Goal: Information Seeking & Learning: Find specific fact

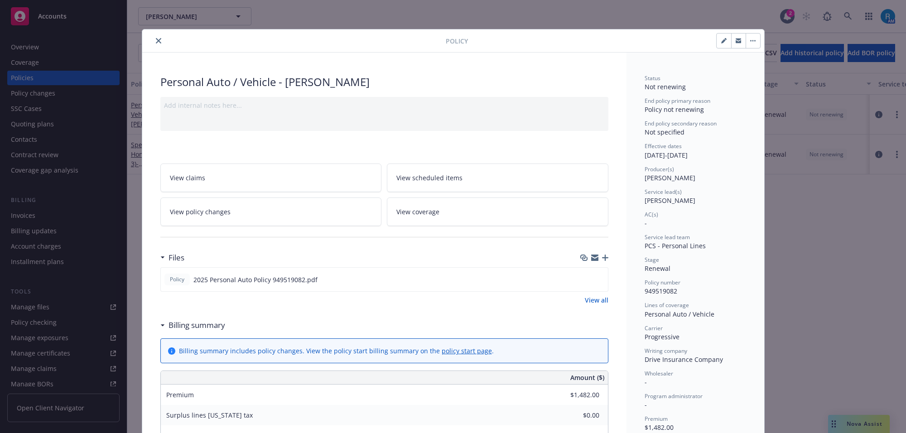
click at [148, 40] on div at bounding box center [296, 40] width 300 height 11
click at [156, 40] on icon "close" at bounding box center [158, 40] width 5 height 5
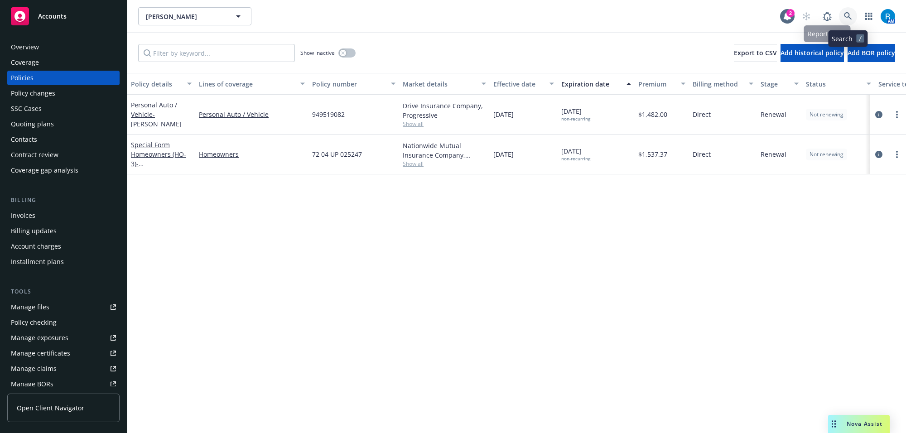
click at [850, 14] on icon at bounding box center [848, 16] width 8 height 8
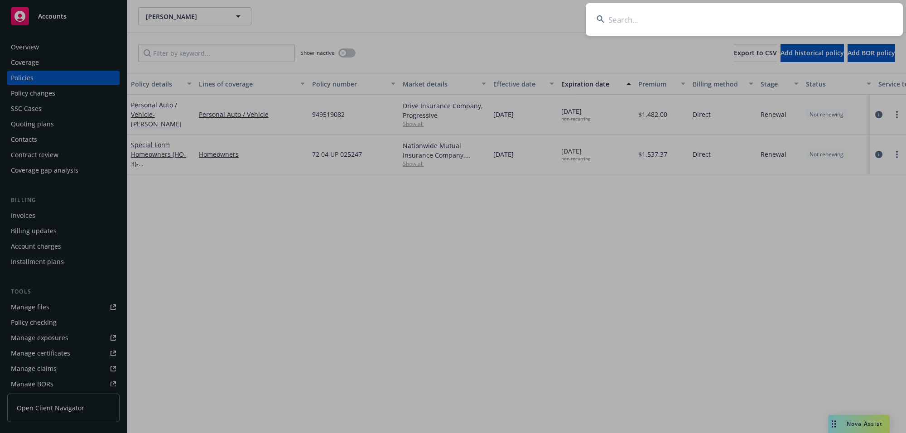
type input "[PERSON_NAME]"
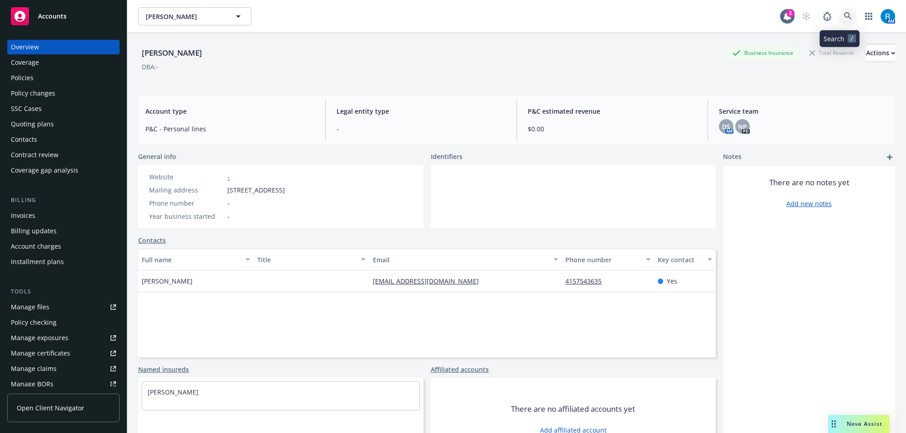
click at [844, 14] on icon at bounding box center [848, 16] width 8 height 8
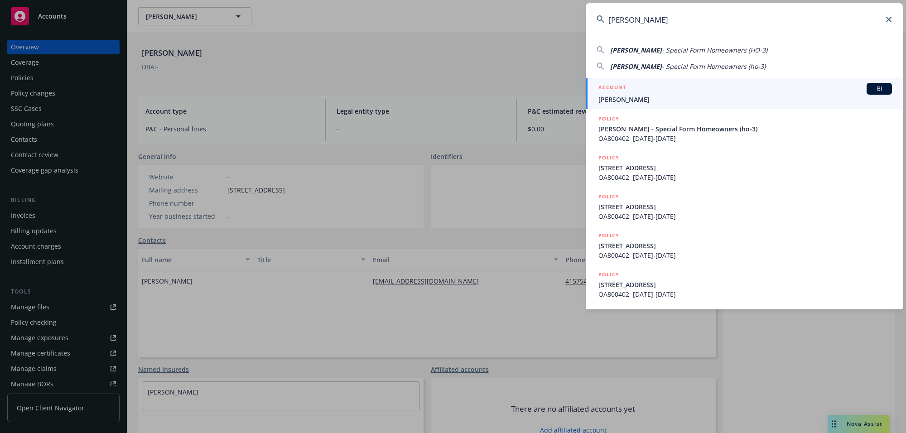
type input "[PERSON_NAME]"
click at [629, 91] on div "ACCOUNT BI" at bounding box center [746, 89] width 294 height 12
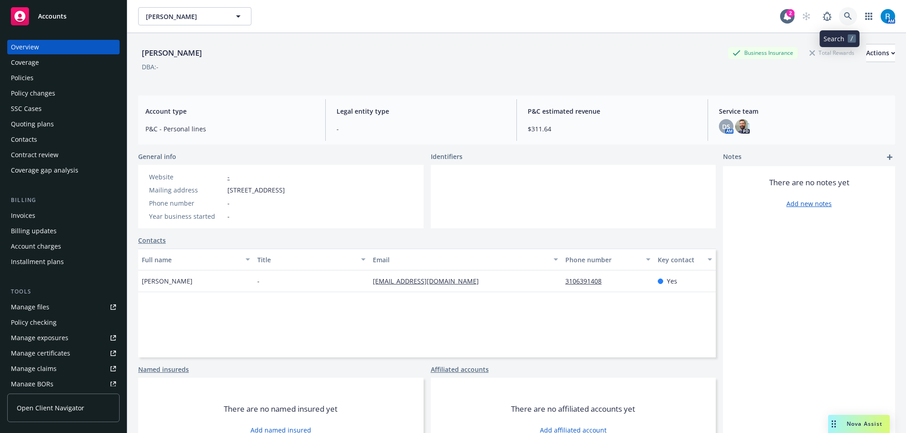
click at [844, 18] on icon at bounding box center [848, 16] width 8 height 8
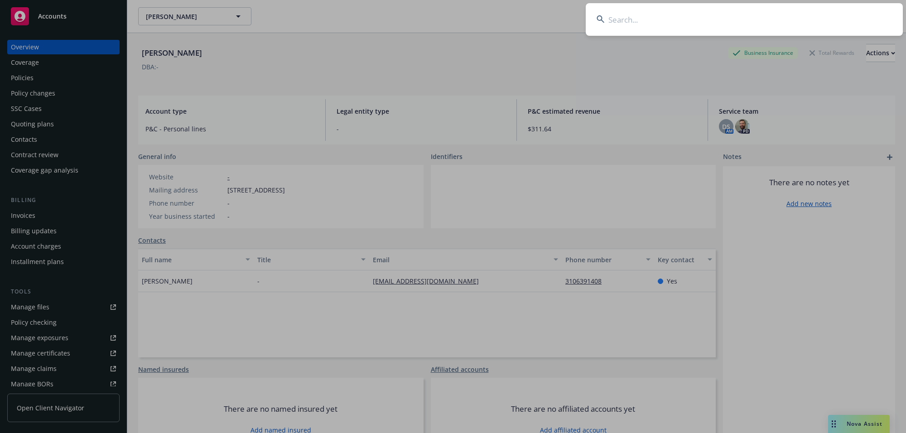
type input "[PERSON_NAME] & [PERSON_NAME]"
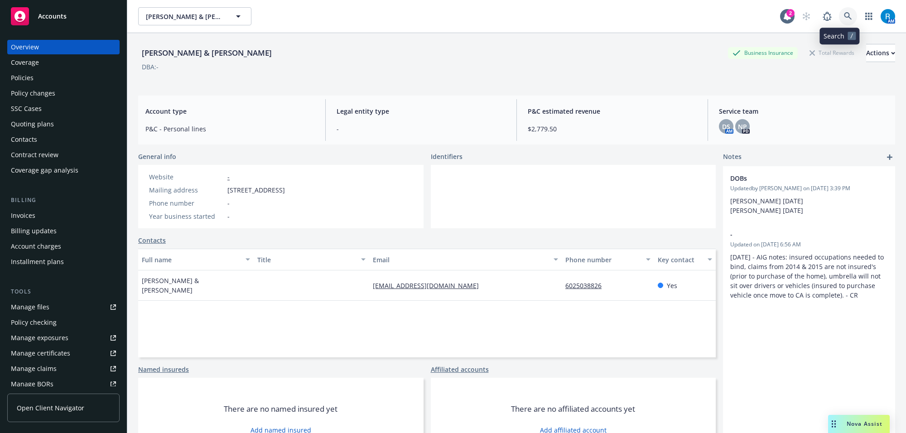
click at [843, 21] on link at bounding box center [848, 16] width 18 height 18
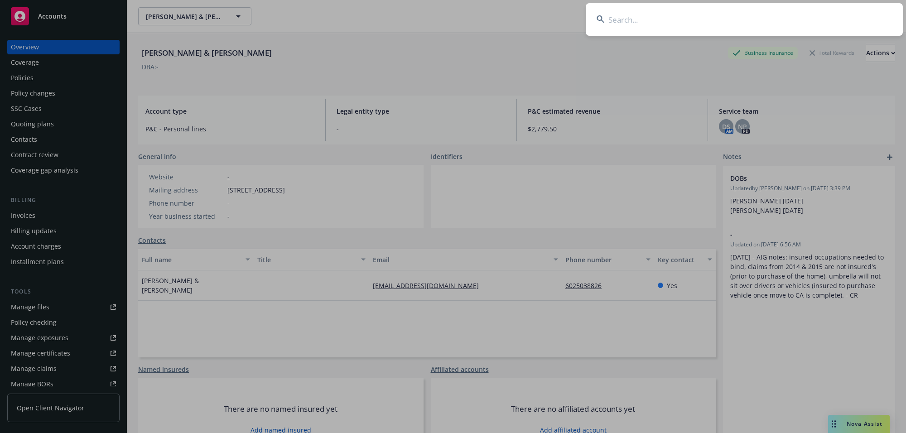
type input "[PERSON_NAME]"
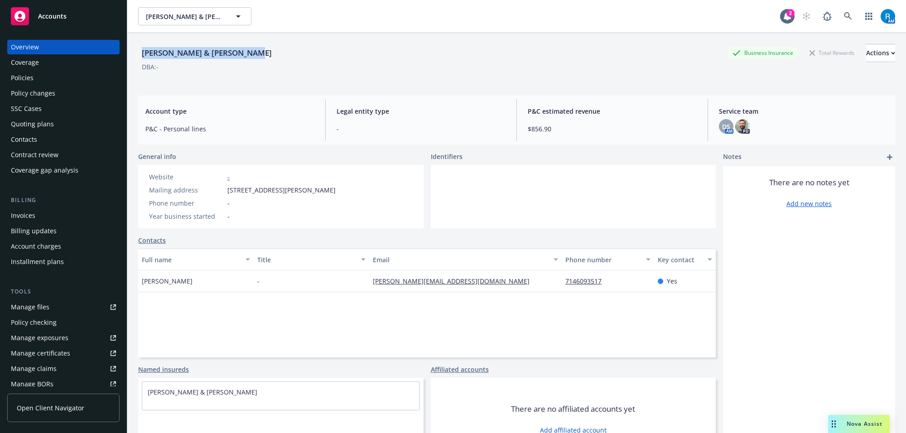
drag, startPoint x: 187, startPoint y: 51, endPoint x: 260, endPoint y: 51, distance: 73.0
click at [259, 51] on div "[PERSON_NAME] & [PERSON_NAME] D Business Insurance Total Rewards Actions DBA: -…" at bounding box center [516, 249] width 779 height 433
copy div "[PERSON_NAME] & [PERSON_NAME]"
click at [49, 81] on div "Policies" at bounding box center [63, 78] width 105 height 15
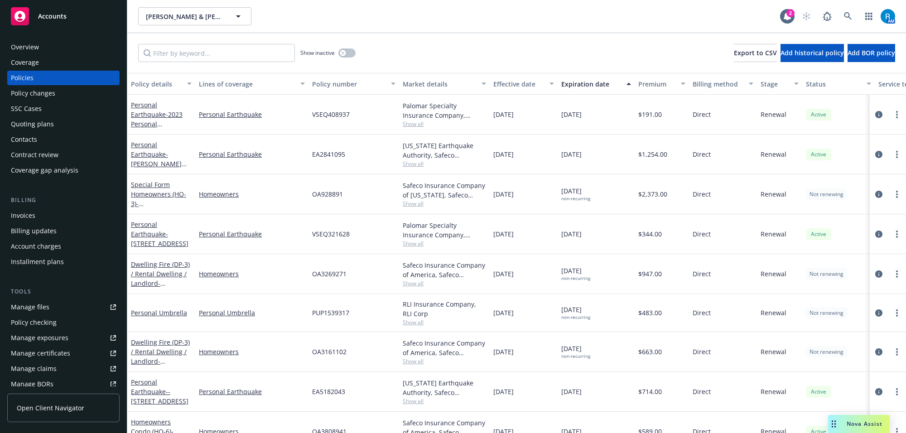
click at [453, 30] on div "[PERSON_NAME] & [PERSON_NAME], [PERSON_NAME] & [PERSON_NAME] D 2 AM" at bounding box center [516, 16] width 779 height 33
click at [846, 16] on icon at bounding box center [848, 16] width 8 height 8
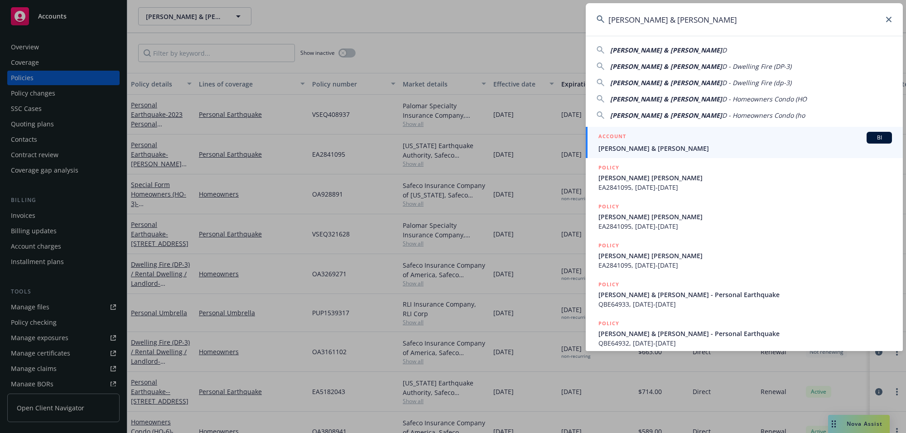
type input "[PERSON_NAME] & [PERSON_NAME]"
click at [658, 144] on span "[PERSON_NAME] & [PERSON_NAME]" at bounding box center [746, 149] width 294 height 10
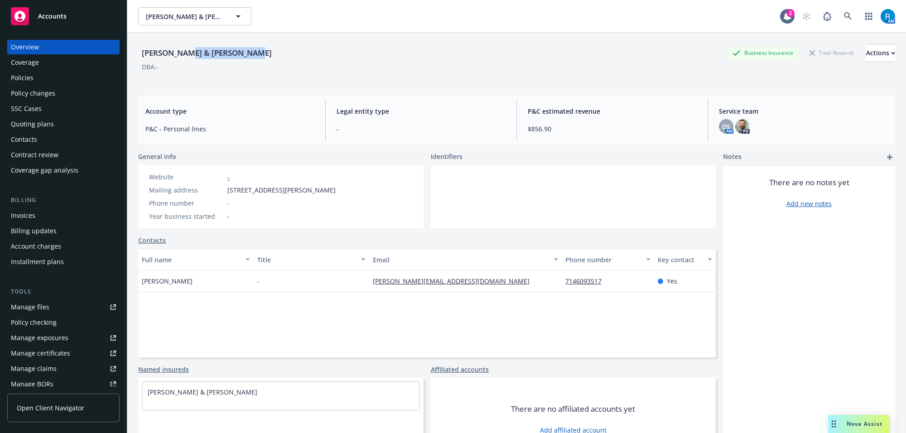
drag, startPoint x: 184, startPoint y: 54, endPoint x: 263, endPoint y: 52, distance: 79.8
click at [263, 52] on div "[PERSON_NAME] & [PERSON_NAME] Business Insurance Total Rewards Actions" at bounding box center [516, 53] width 757 height 18
click at [151, 55] on div "[PERSON_NAME] & [PERSON_NAME]" at bounding box center [206, 53] width 137 height 12
copy div "[PERSON_NAME]"
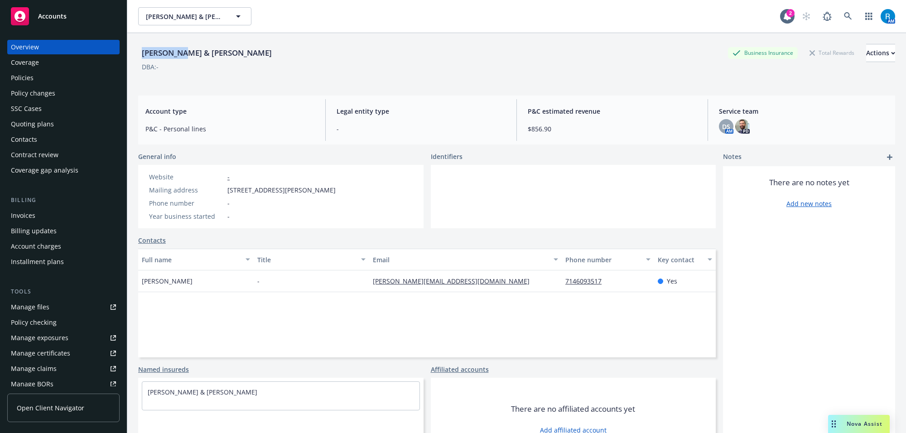
click at [25, 82] on div "Policies" at bounding box center [22, 78] width 23 height 15
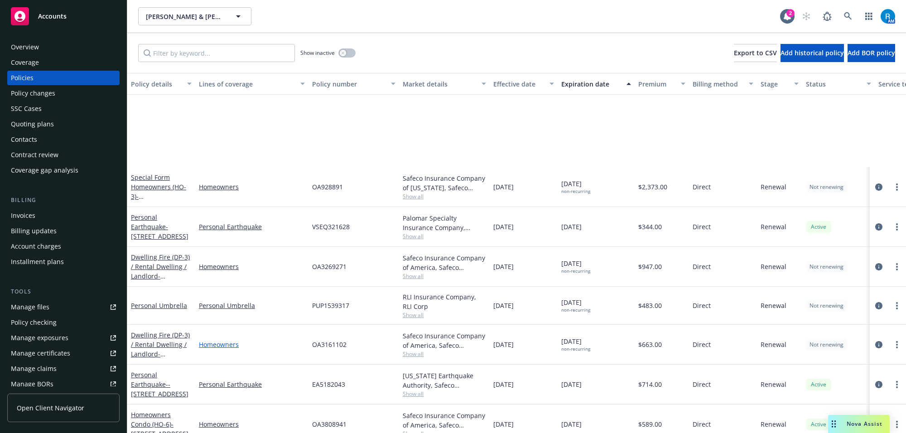
scroll to position [177, 0]
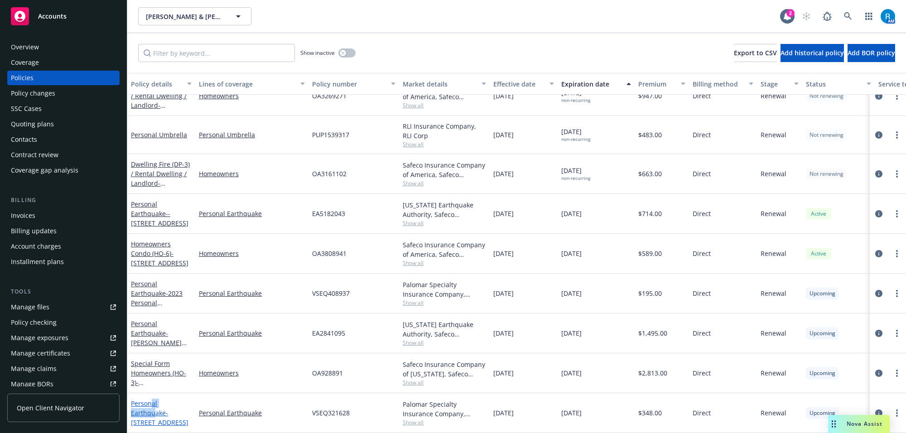
click at [153, 400] on div "Personal Earthquake - [STREET_ADDRESS]" at bounding box center [161, 413] width 61 height 29
click at [147, 361] on link "Special Form Homeowners (HO-3) - [STREET_ADDRESS][PERSON_NAME]" at bounding box center [160, 387] width 58 height 56
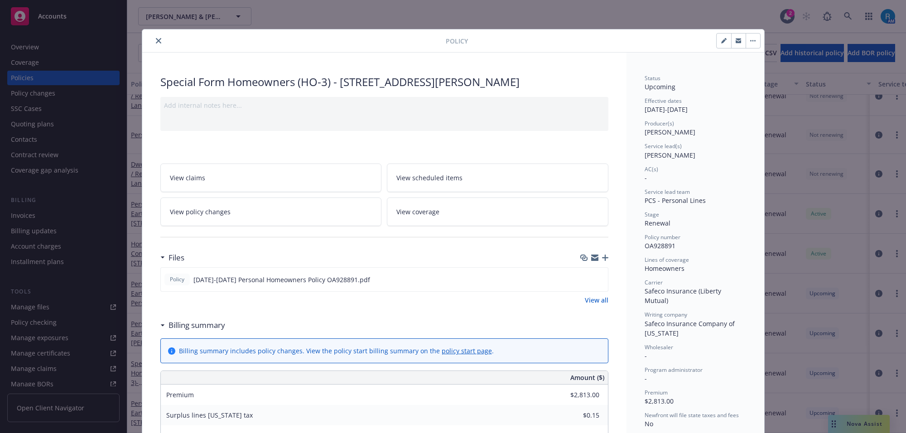
click at [443, 183] on span "View scheduled items" at bounding box center [429, 178] width 66 height 10
click at [156, 43] on icon "close" at bounding box center [158, 40] width 5 height 5
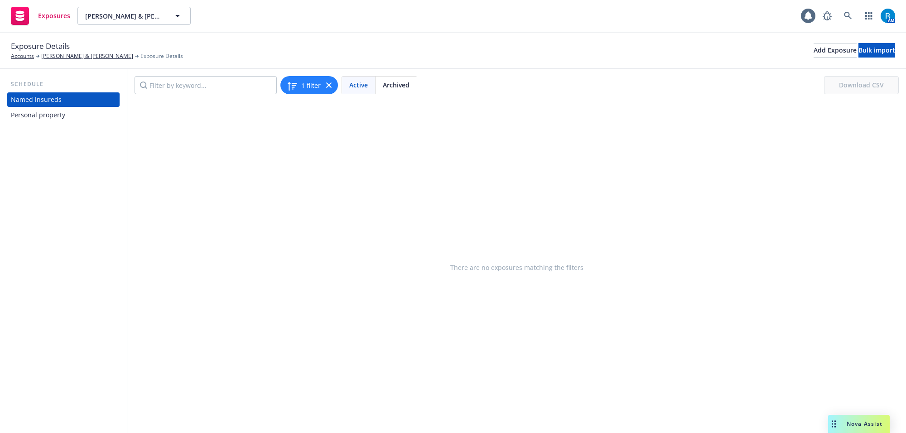
click at [50, 116] on div "Personal property" at bounding box center [38, 115] width 54 height 15
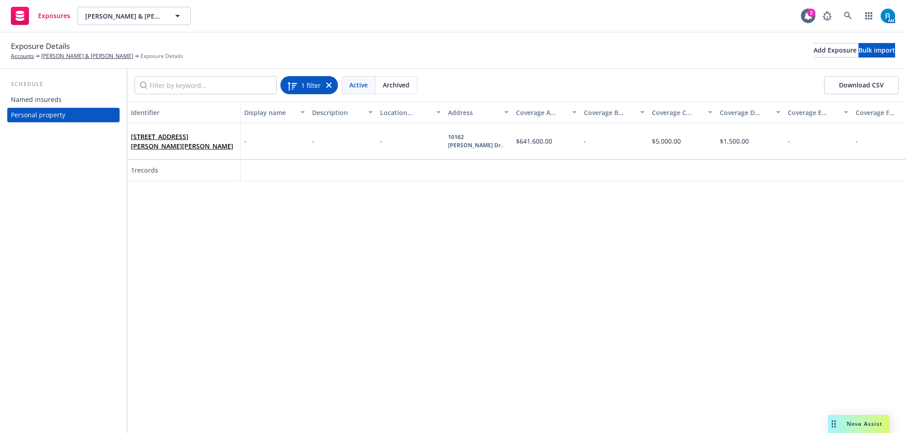
click at [332, 82] on div "1 filter" at bounding box center [309, 85] width 58 height 18
click at [329, 84] on icon at bounding box center [328, 84] width 5 height 5
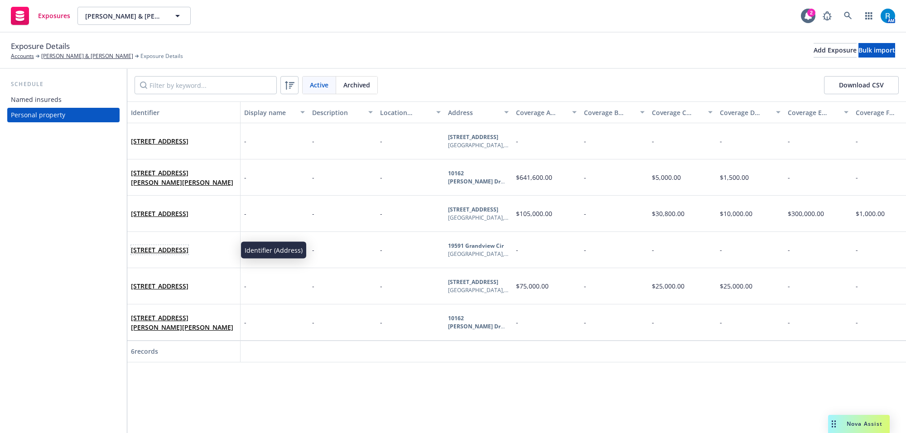
drag, startPoint x: 191, startPoint y: 255, endPoint x: 131, endPoint y: 241, distance: 61.8
click at [131, 245] on span "19591 Grandview Cir Huntington Beach, CA 92648" at bounding box center [160, 250] width 58 height 10
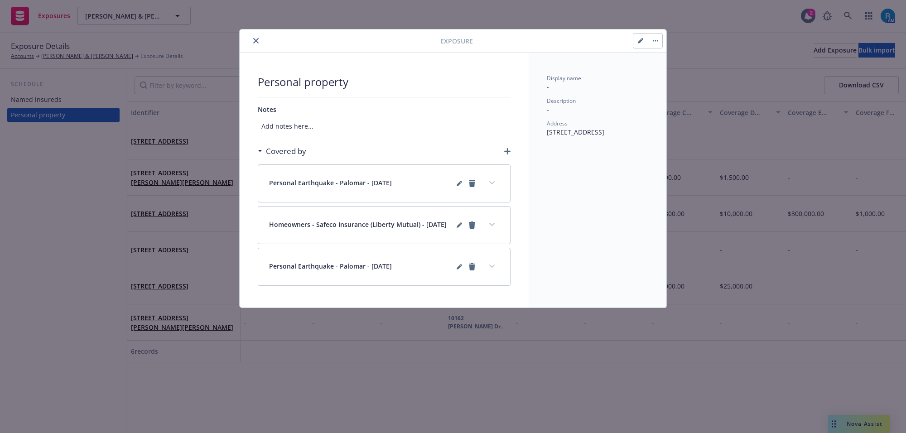
click at [600, 137] on div "Address 19591 Grandview Cir Huntington Beach, CA 92648" at bounding box center [598, 128] width 102 height 17
drag, startPoint x: 599, startPoint y: 141, endPoint x: 544, endPoint y: 132, distance: 55.1
click at [544, 132] on div "Display name - Description - Address 19591 Grandview Cir Huntington Beach, CA 9…" at bounding box center [598, 180] width 138 height 255
copy span "19591 Grandview Cir Huntington Beach, CA 92648"
click at [259, 39] on button "close" at bounding box center [256, 40] width 11 height 11
